Goal: Task Accomplishment & Management: Manage account settings

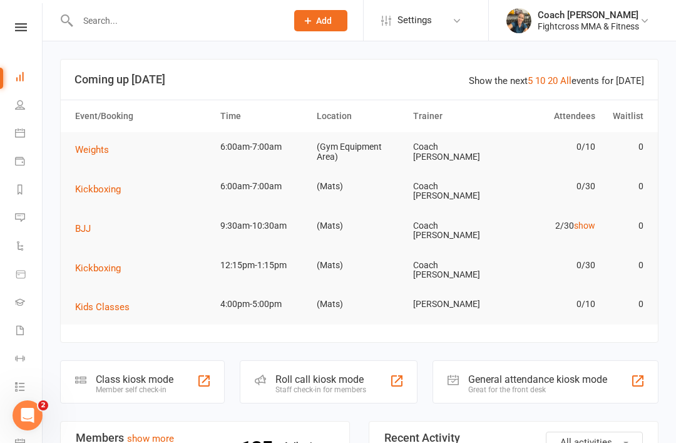
click at [118, 2] on div at bounding box center [169, 20] width 218 height 41
click at [113, 19] on input "text" at bounding box center [176, 21] width 204 height 18
click at [109, 21] on input "text" at bounding box center [176, 21] width 204 height 18
click at [101, 17] on input "text" at bounding box center [176, 21] width 204 height 18
click at [106, 15] on input "text" at bounding box center [176, 21] width 204 height 18
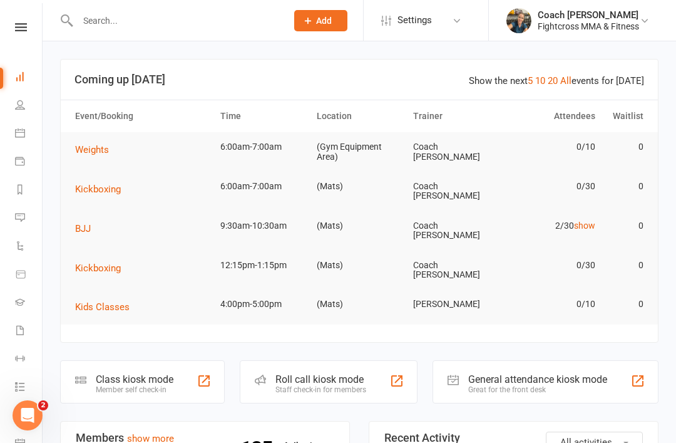
click at [131, 21] on input "text" at bounding box center [176, 21] width 204 height 18
click at [110, 21] on input "text" at bounding box center [176, 21] width 204 height 18
click at [102, 5] on div at bounding box center [169, 20] width 218 height 41
click at [102, 20] on input "text" at bounding box center [176, 21] width 204 height 18
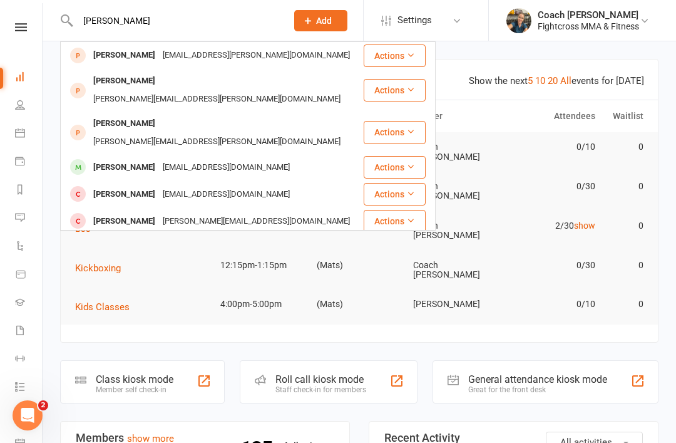
type input "[PERSON_NAME]"
click at [112, 158] on div "[PERSON_NAME]" at bounding box center [124, 167] width 69 height 18
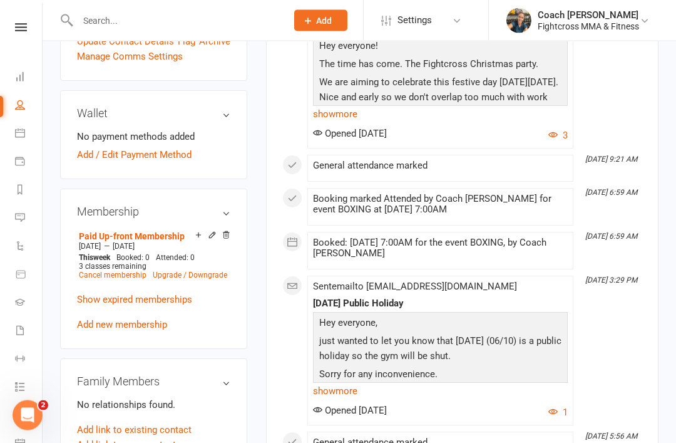
scroll to position [427, 0]
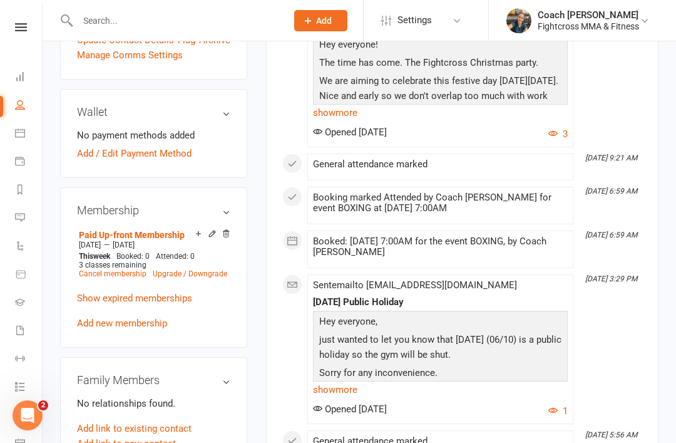
click at [121, 230] on link "Paid Up-front Membership" at bounding box center [132, 235] width 106 height 10
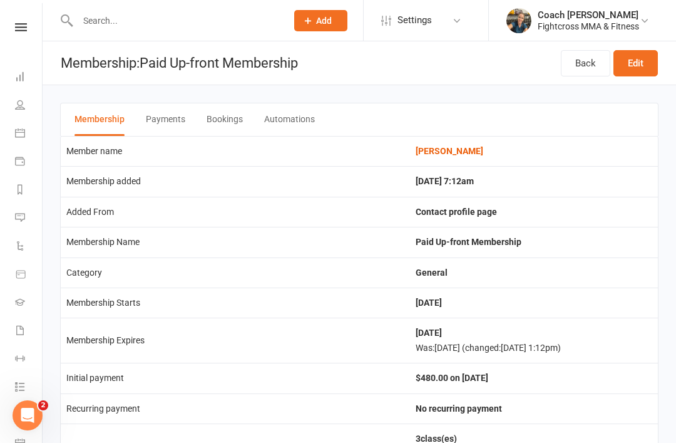
click at [640, 61] on link "Edit" at bounding box center [636, 63] width 44 height 26
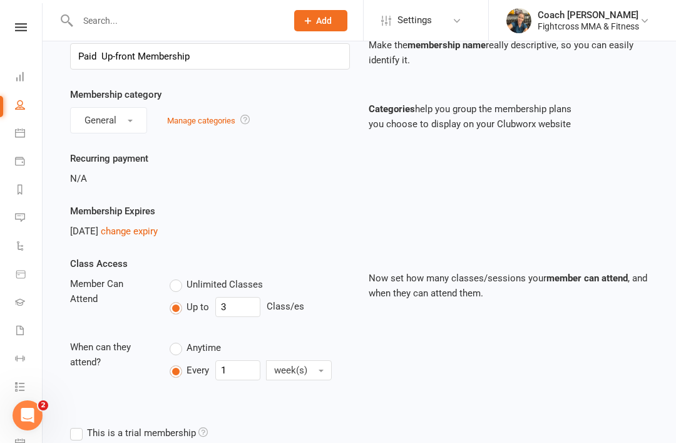
scroll to position [72, 0]
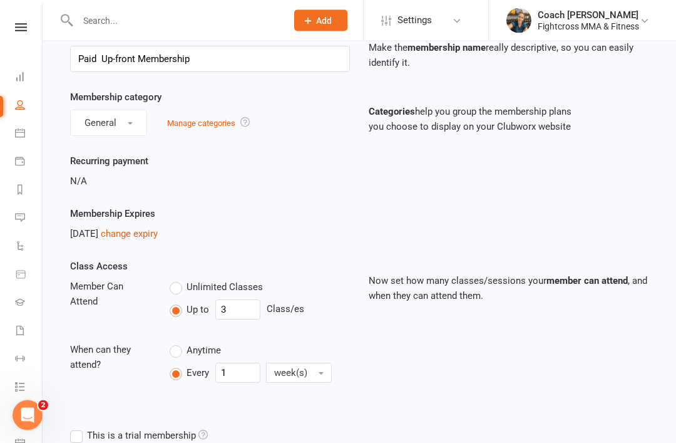
click at [152, 235] on link "change expiry" at bounding box center [129, 234] width 57 height 11
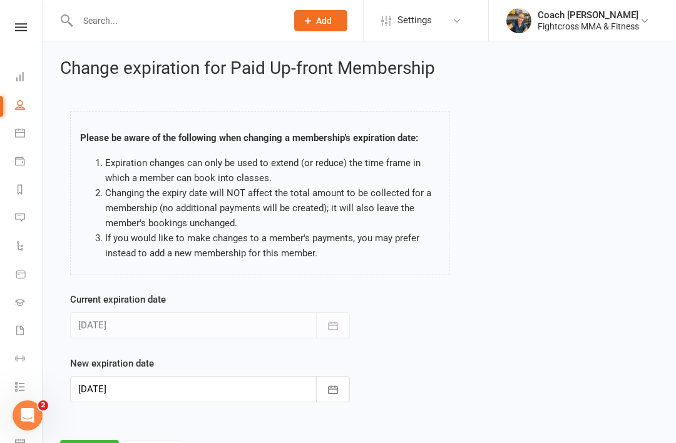
click at [106, 389] on div at bounding box center [210, 389] width 280 height 26
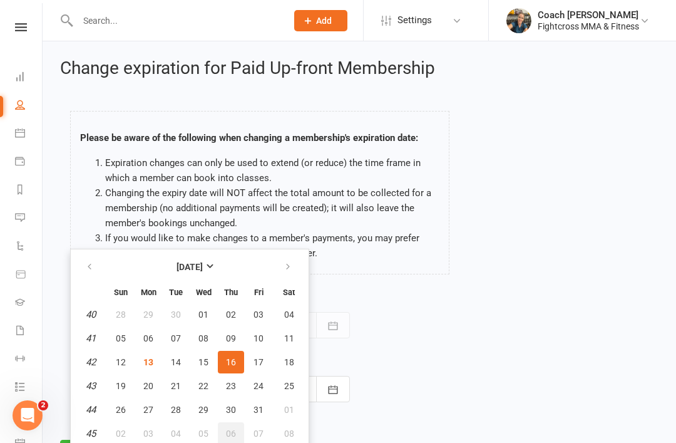
click at [238, 433] on button "06" at bounding box center [231, 433] width 26 height 23
type input "[DATE]"
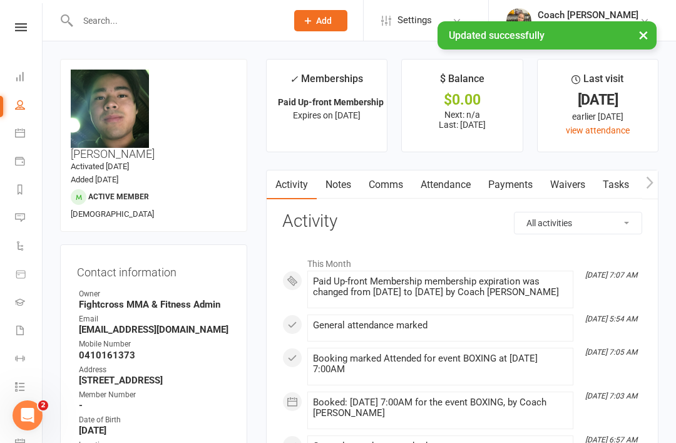
click at [21, 73] on icon at bounding box center [20, 76] width 10 height 10
